Goal: Navigation & Orientation: Find specific page/section

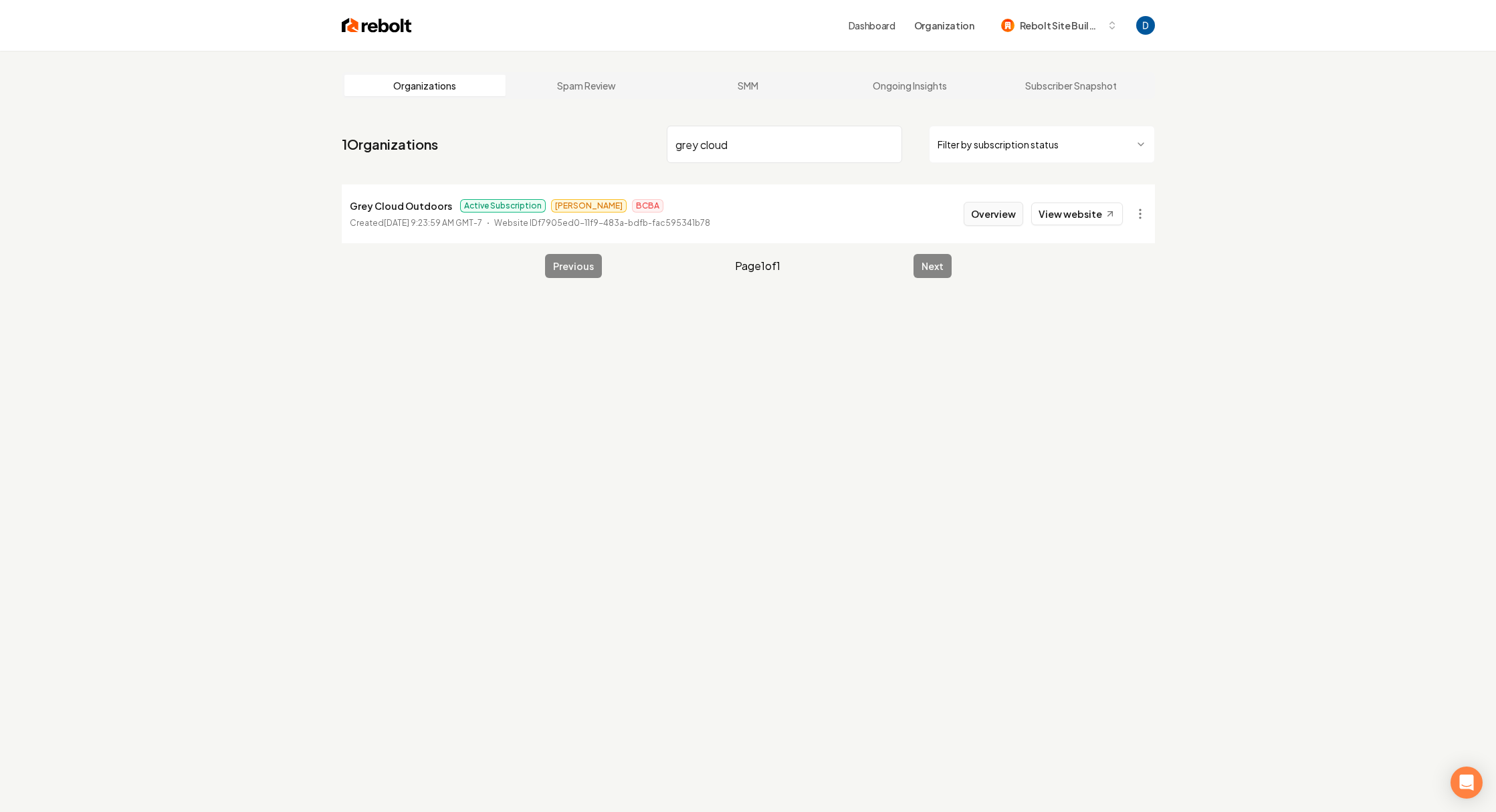
click at [1023, 213] on button "Overview" at bounding box center [993, 213] width 60 height 24
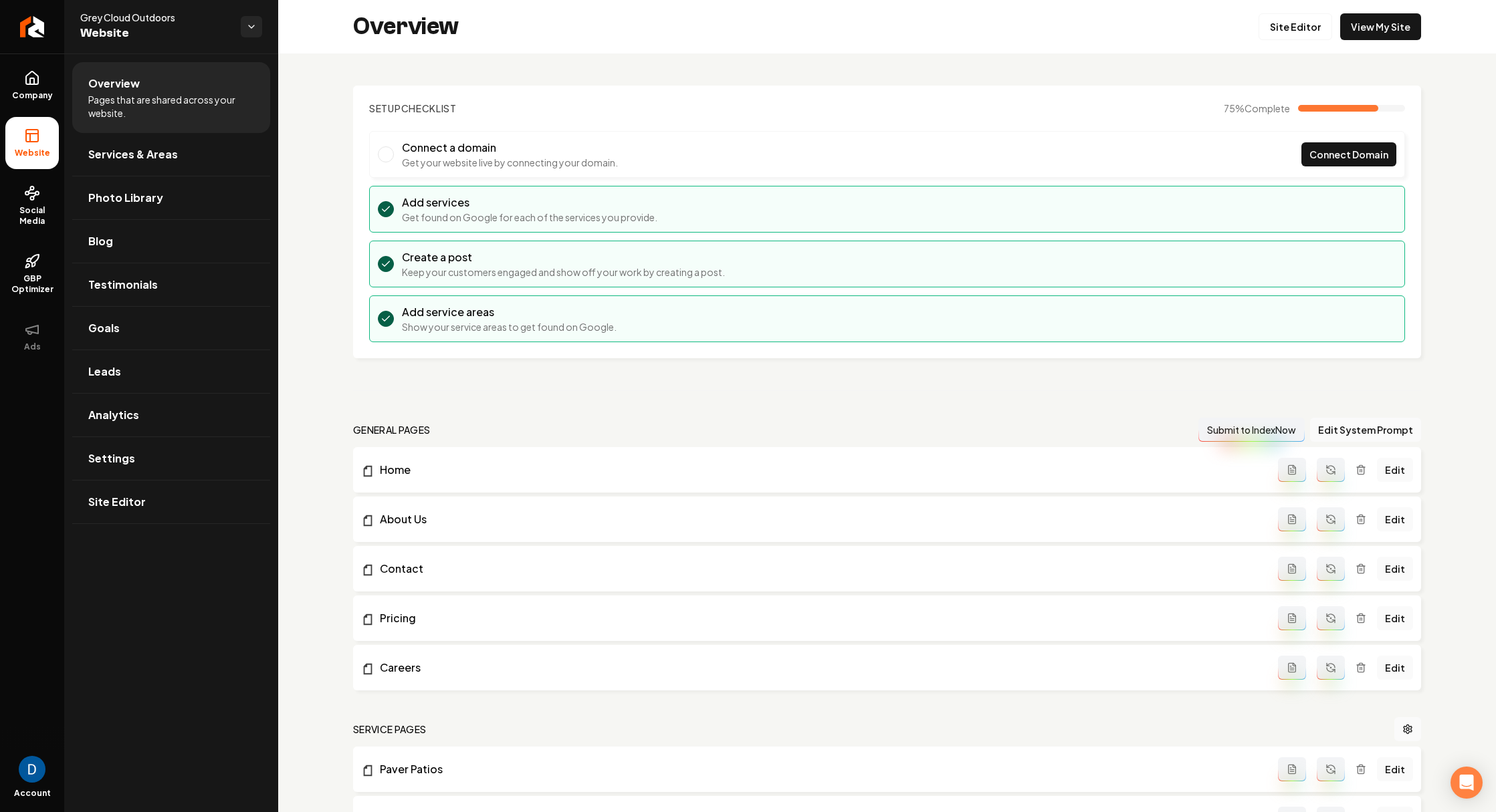
drag, startPoint x: 572, startPoint y: 71, endPoint x: 575, endPoint y: 54, distance: 17.3
click at [37, 40] on link "Return to dashboard" at bounding box center [32, 27] width 64 height 54
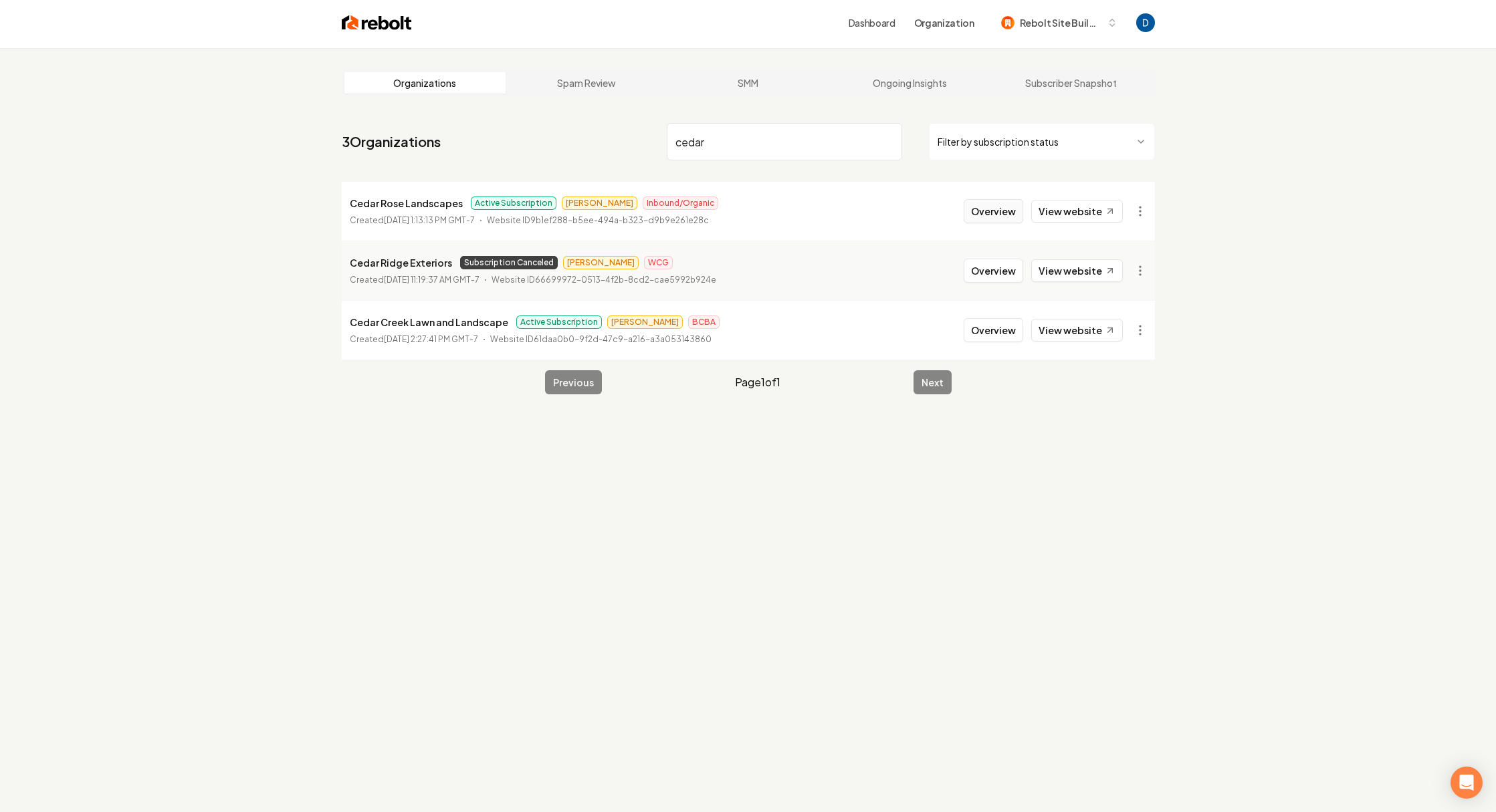
scroll to position [3, 0]
type input "cedar"
click at [1008, 210] on button "Overview" at bounding box center [993, 210] width 60 height 24
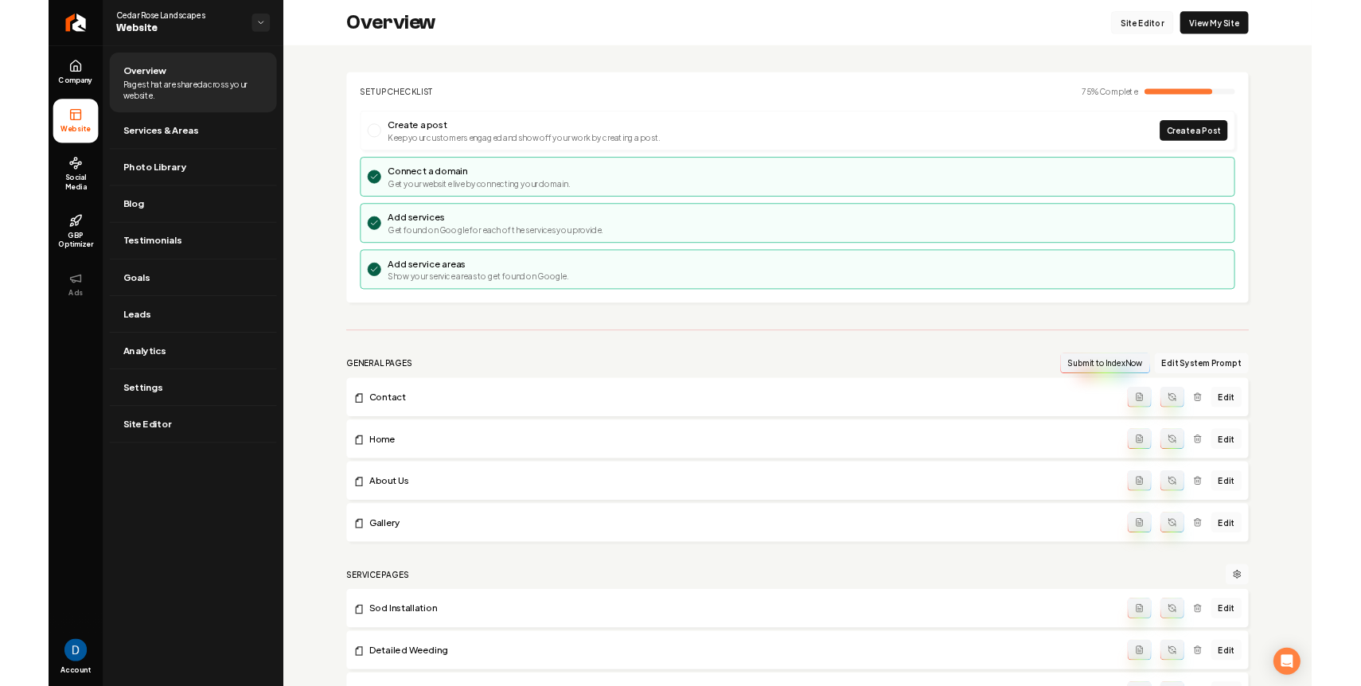
scroll to position [3, 0]
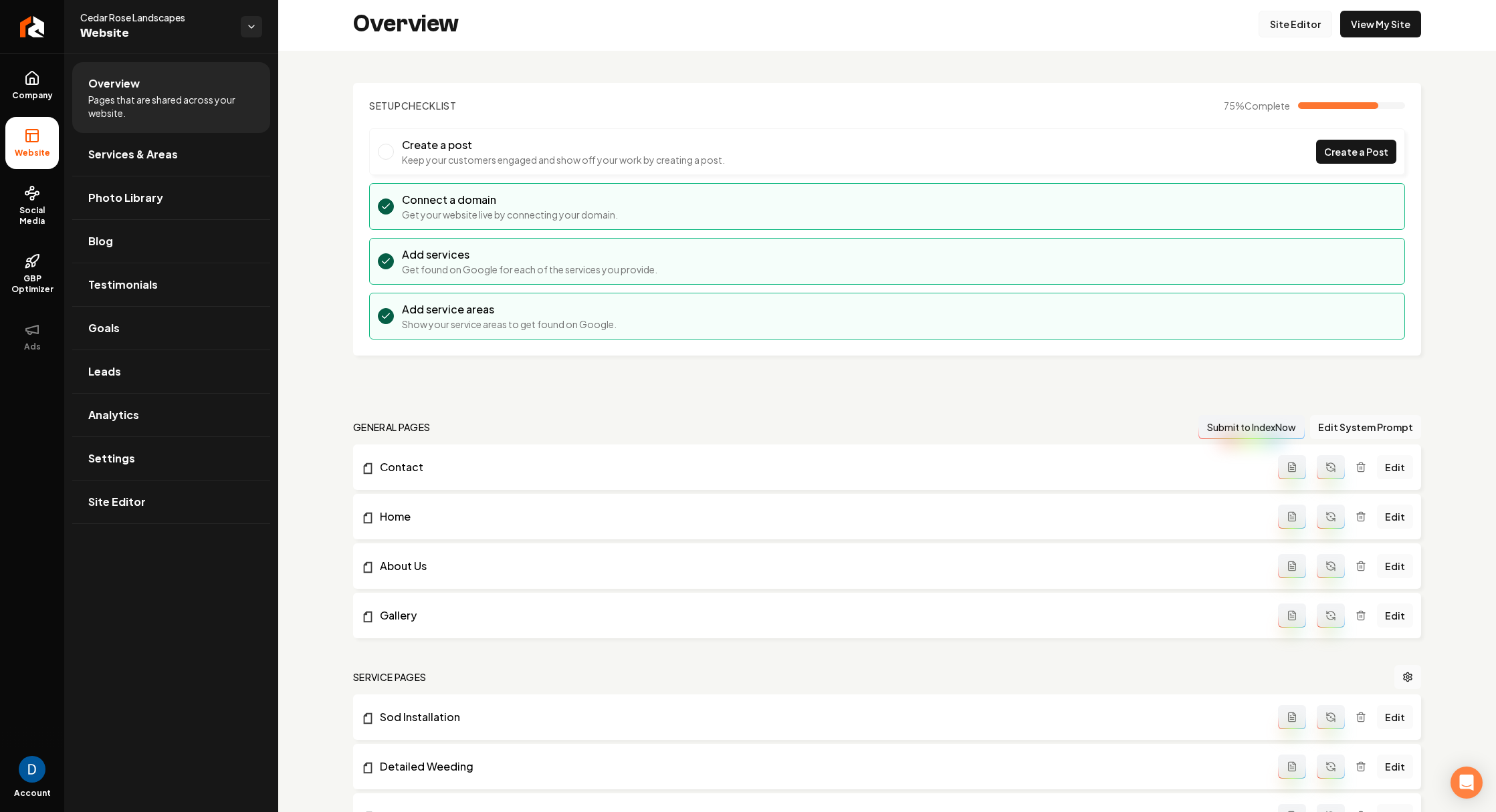
click at [1306, 24] on link "Site Editor" at bounding box center [1295, 24] width 74 height 27
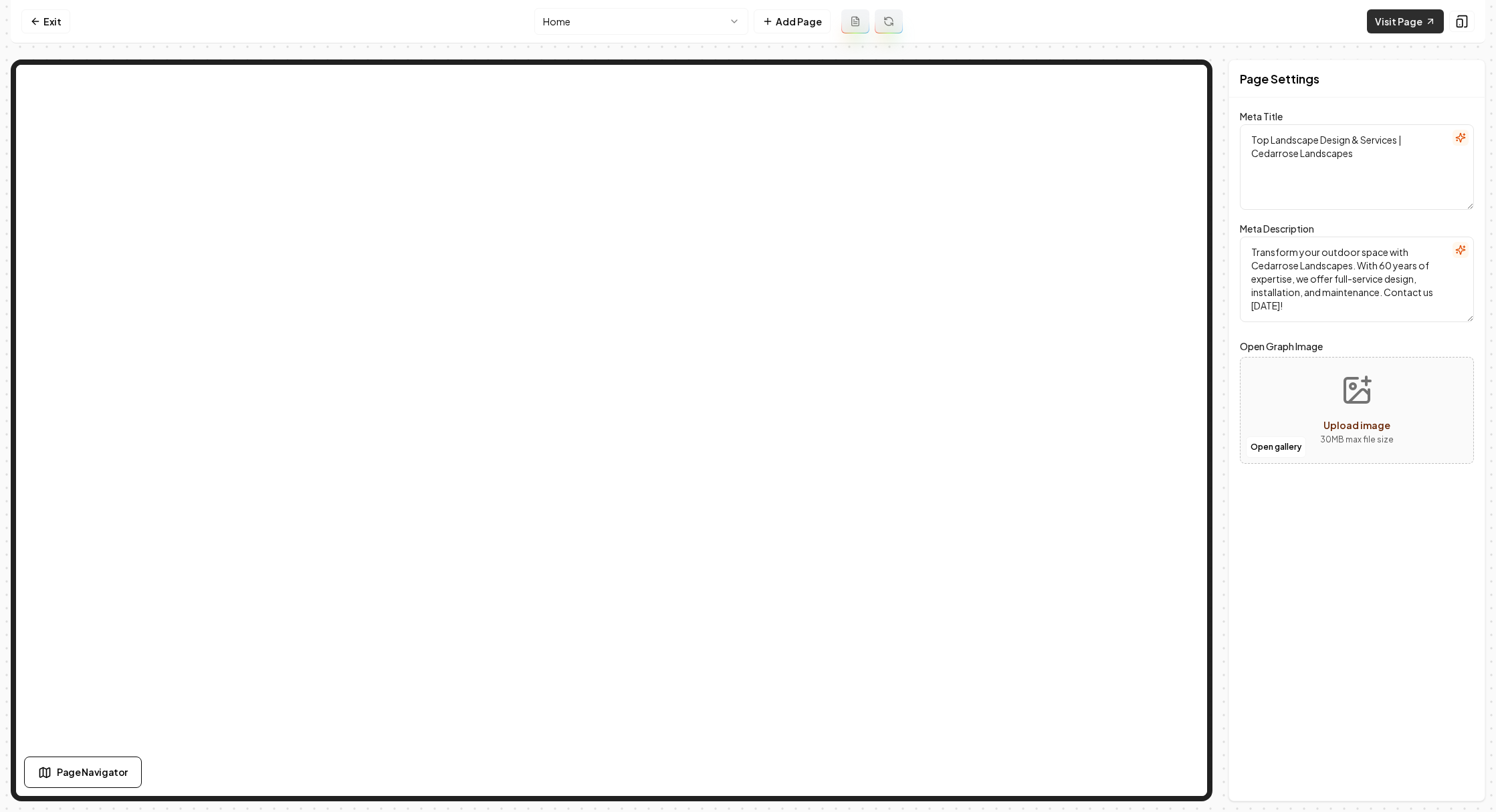
click at [1389, 30] on link "Visit Page" at bounding box center [1405, 21] width 77 height 24
